Goal: Information Seeking & Learning: Learn about a topic

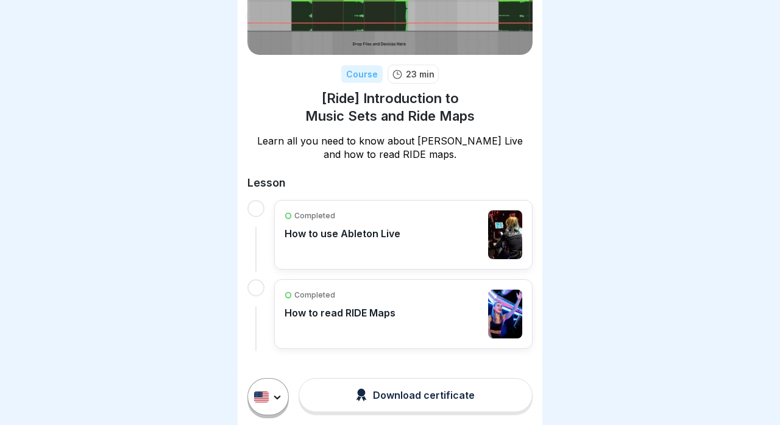
scroll to position [114, 0]
click at [405, 246] on div "Completed How to use Ableton Live" at bounding box center [403, 235] width 238 height 49
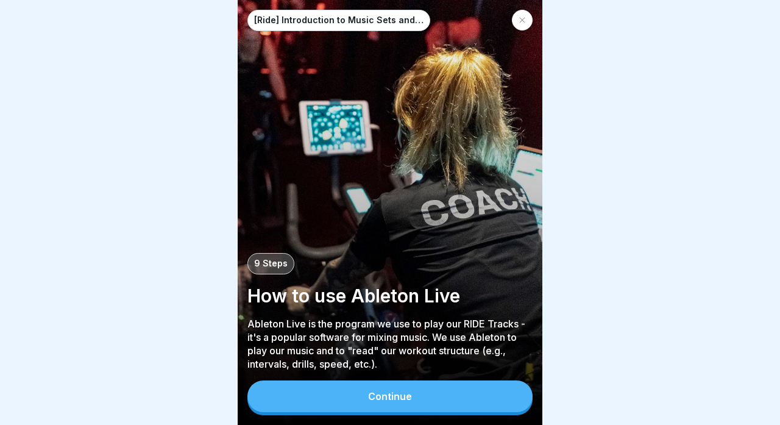
click at [525, 22] on icon at bounding box center [521, 19] width 7 height 7
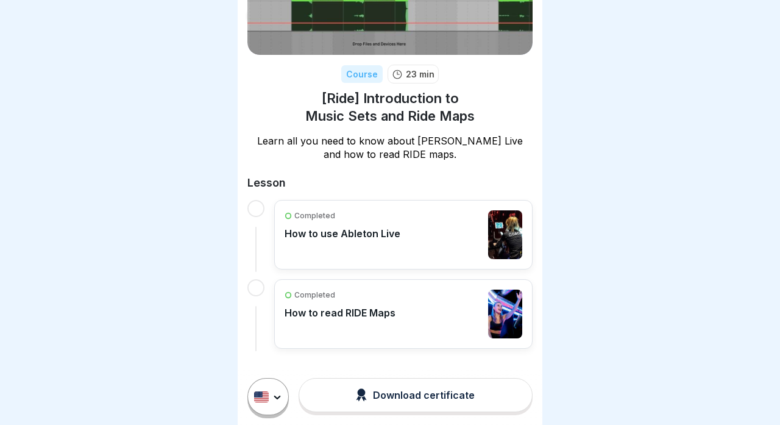
scroll to position [114, 0]
click at [383, 311] on p "How to read RIDE Maps" at bounding box center [339, 313] width 111 height 12
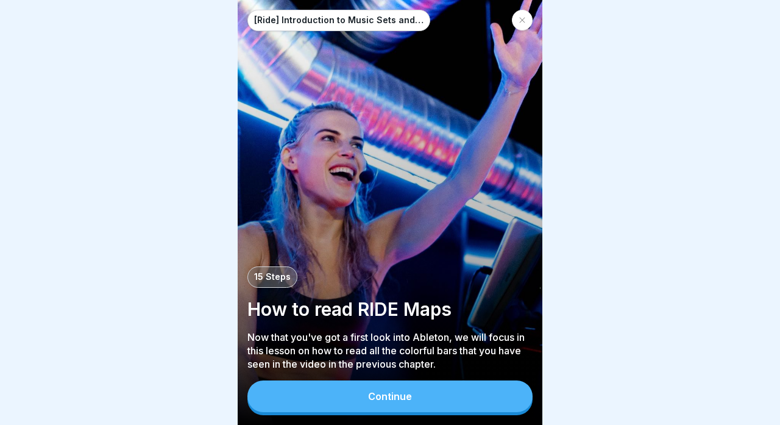
click at [426, 395] on button "Continue" at bounding box center [389, 396] width 285 height 32
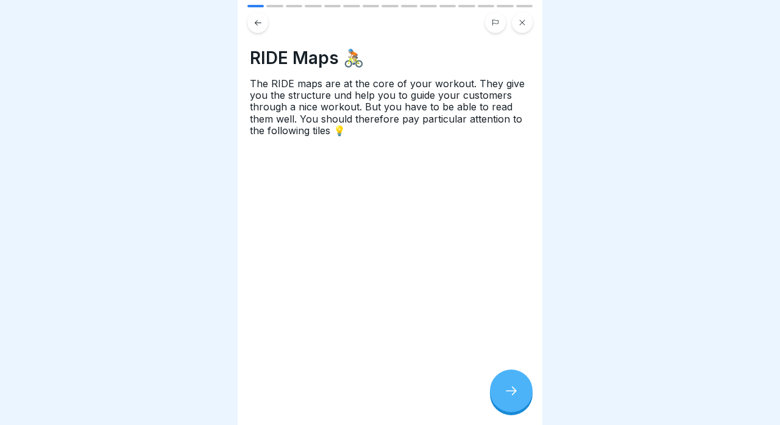
click at [540, 389] on div "RIDE Maps 🚴🏼 The RIDE maps are at the core of your workout. They give you the s…" at bounding box center [390, 212] width 305 height 425
click at [512, 394] on icon at bounding box center [511, 390] width 15 height 15
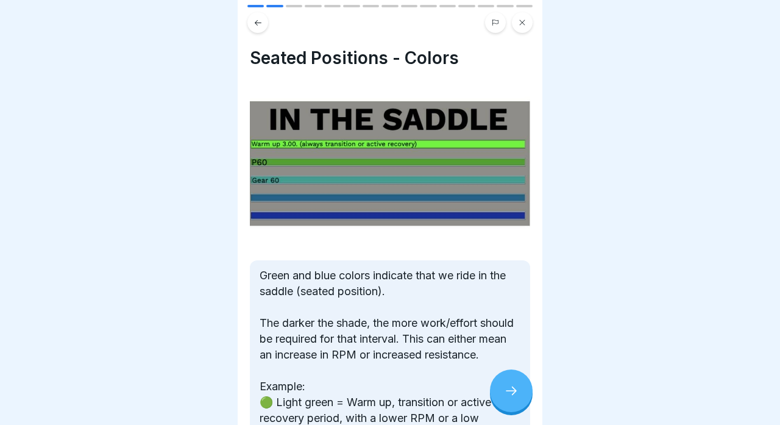
click at [512, 394] on icon at bounding box center [511, 390] width 15 height 15
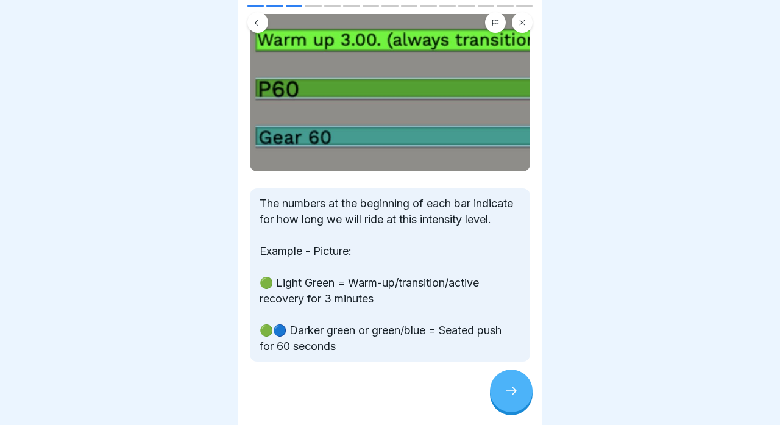
scroll to position [91, 0]
